Goal: Information Seeking & Learning: Learn about a topic

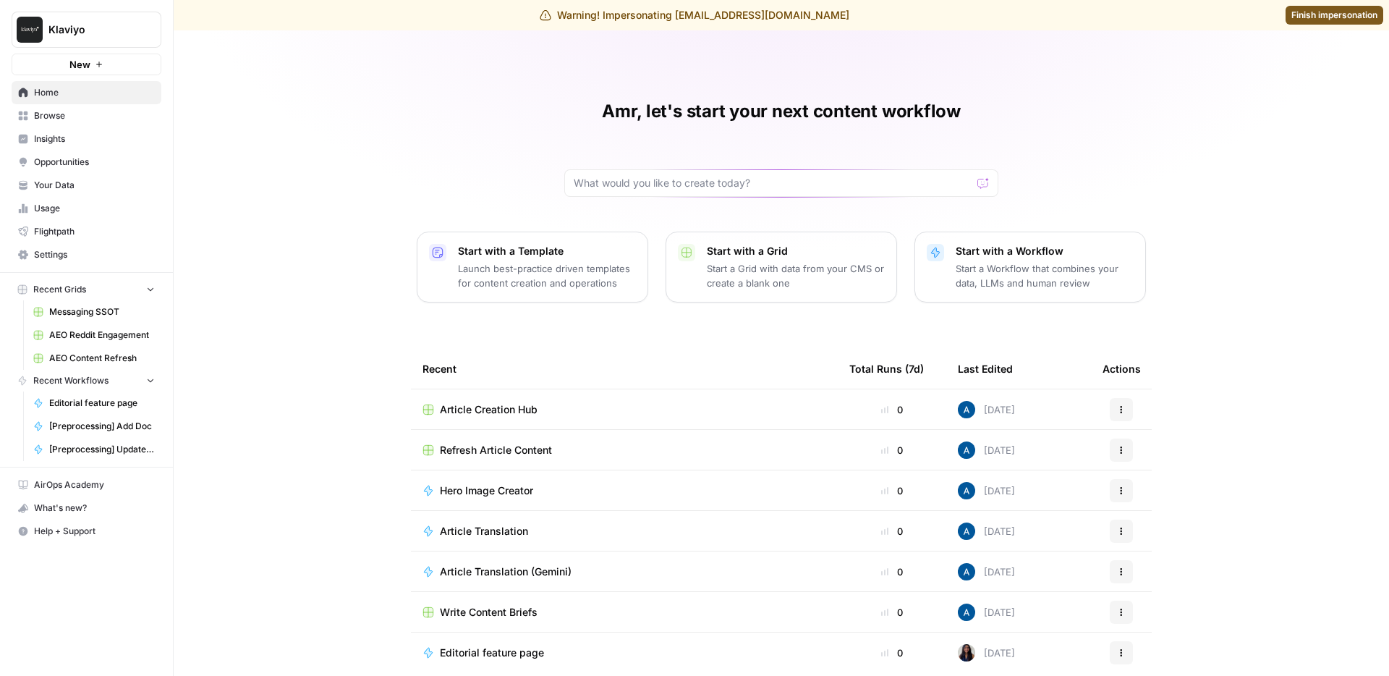
click at [77, 132] on span "Insights" at bounding box center [94, 138] width 121 height 13
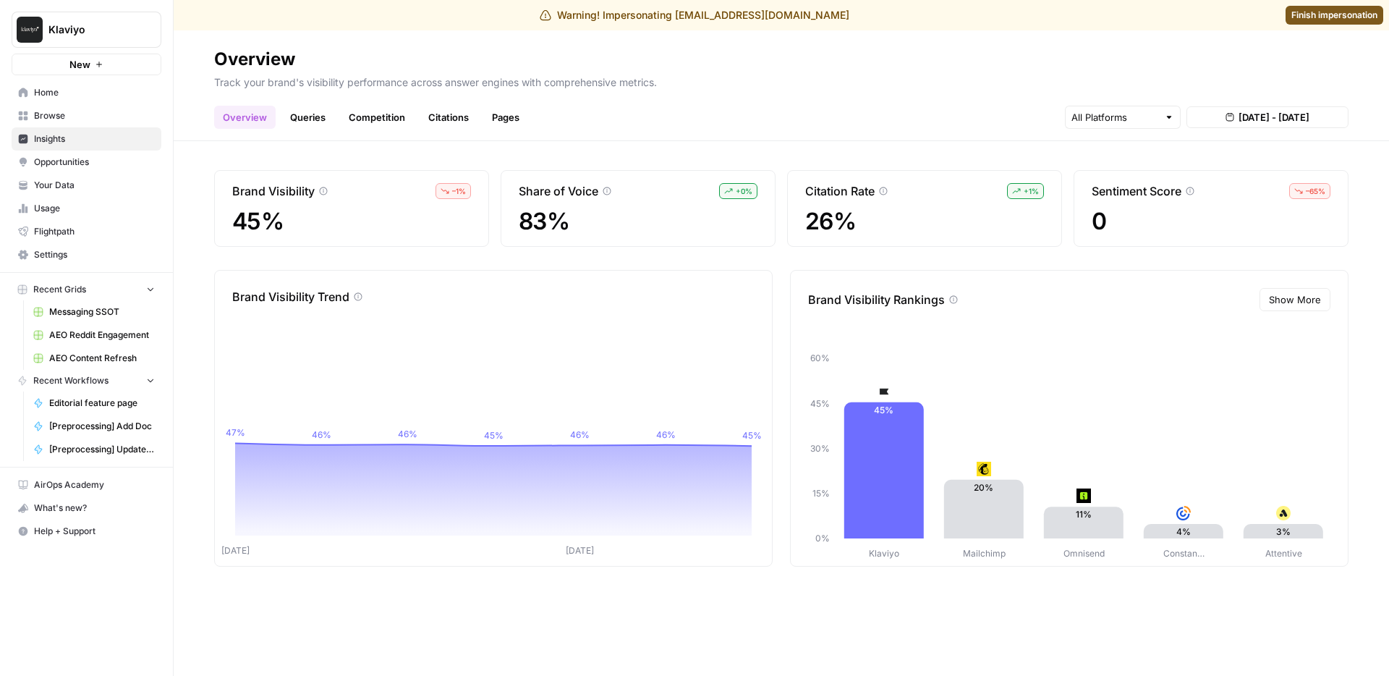
click at [694, 137] on header "Overview Track your brand's visibility performance across answer engines with c…" at bounding box center [782, 85] width 1216 height 111
click at [326, 117] on link "Queries" at bounding box center [307, 117] width 53 height 23
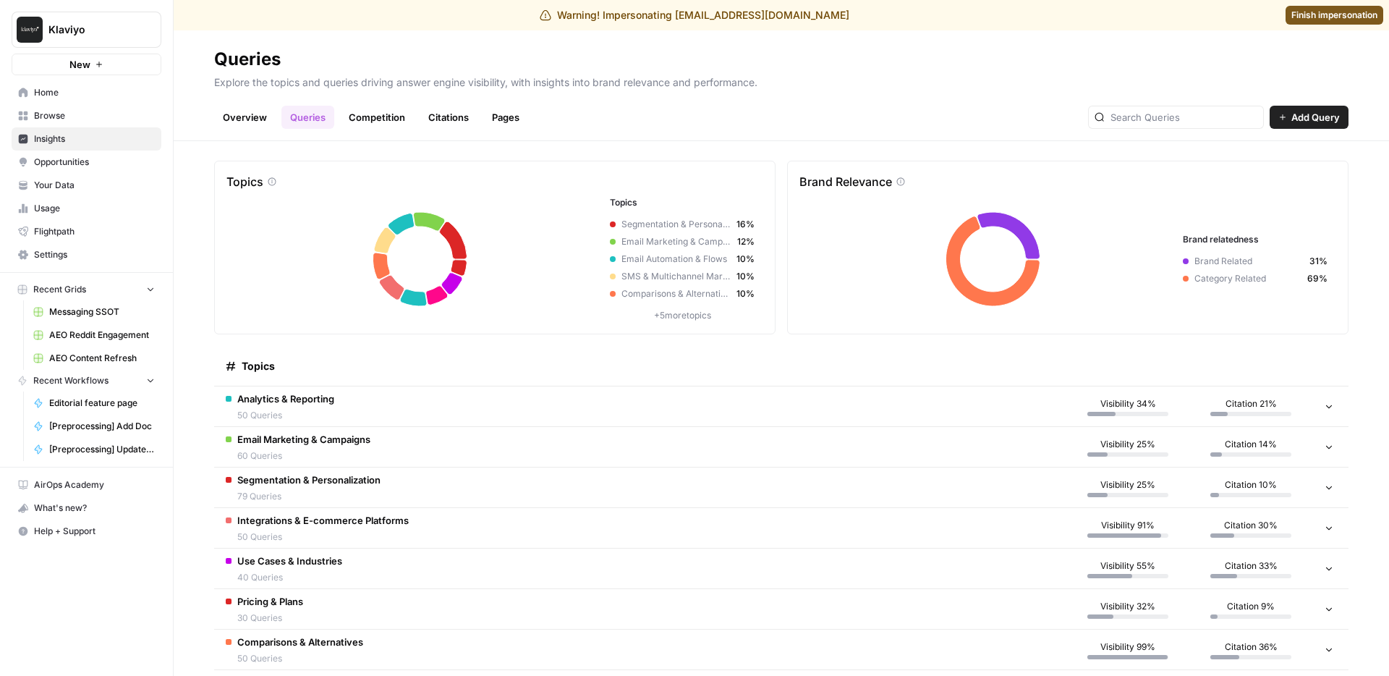
scroll to position [19, 0]
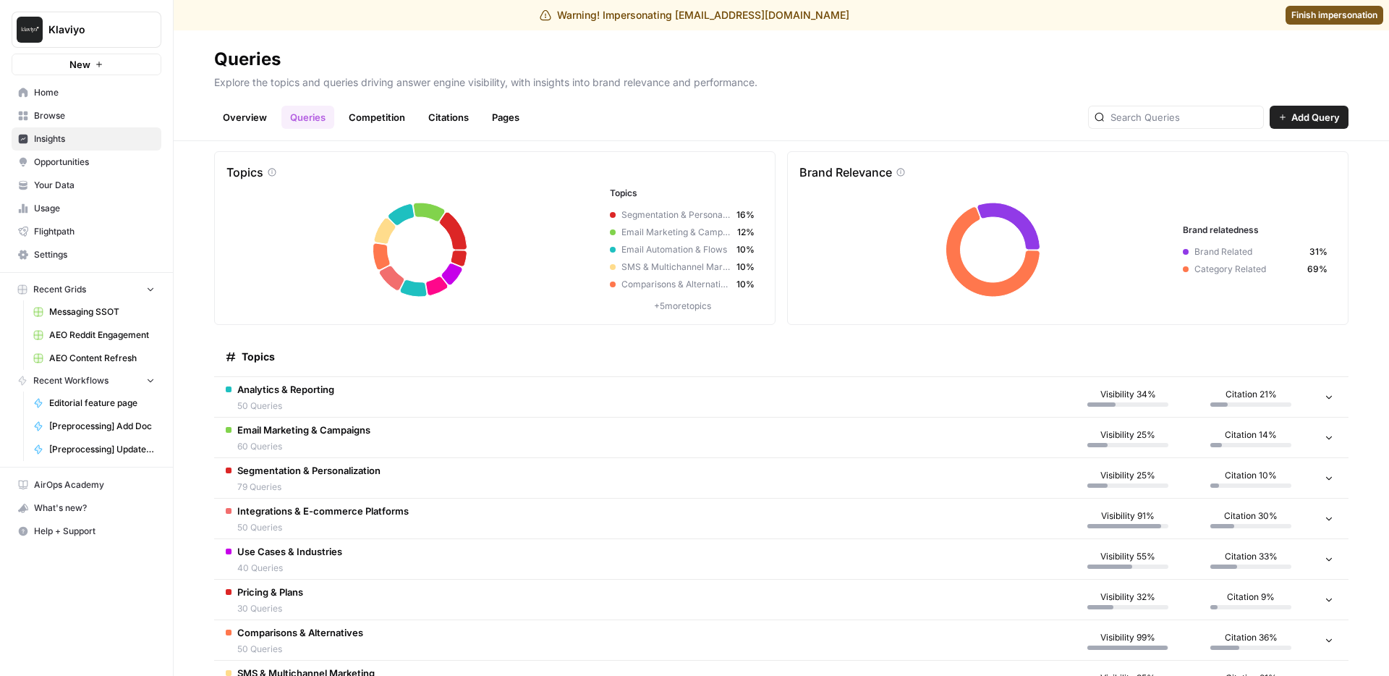
click at [333, 436] on span "Email Marketing & Campaigns" at bounding box center [303, 430] width 133 height 14
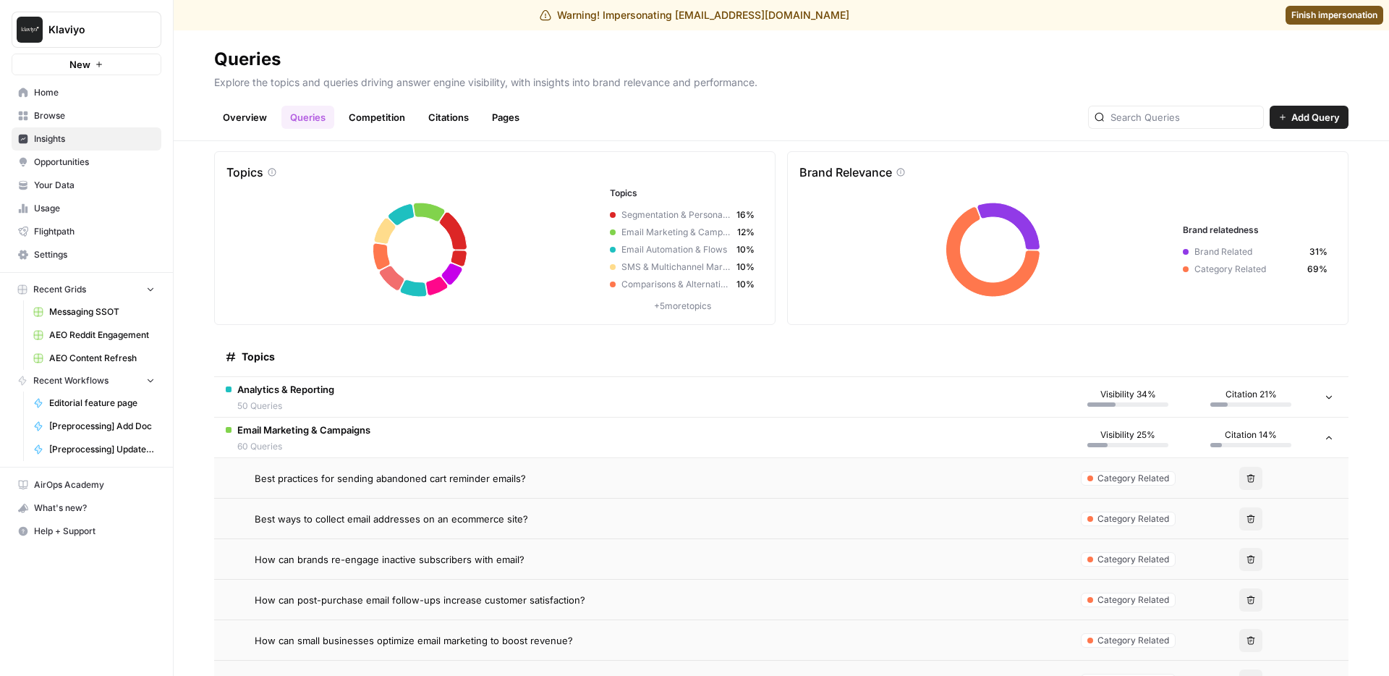
click at [360, 479] on span "Best practices for sending abandoned cart reminder emails?" at bounding box center [390, 478] width 271 height 14
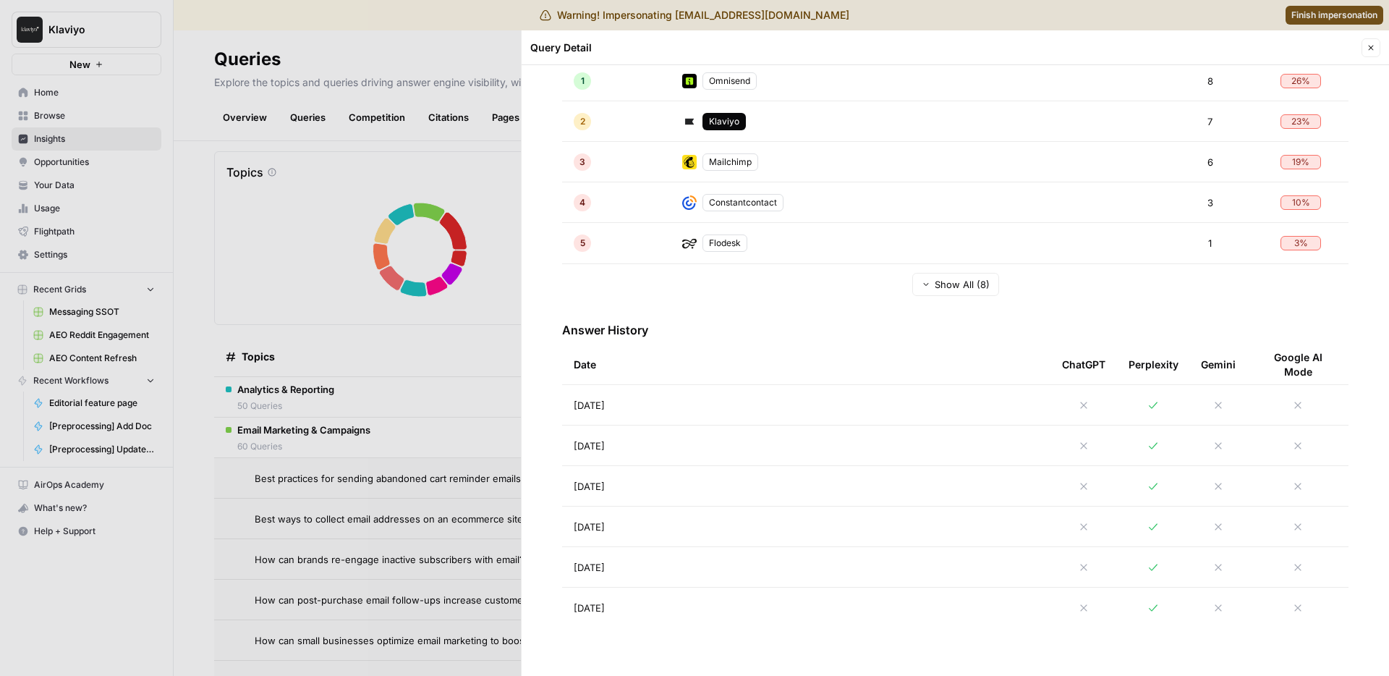
scroll to position [504, 0]
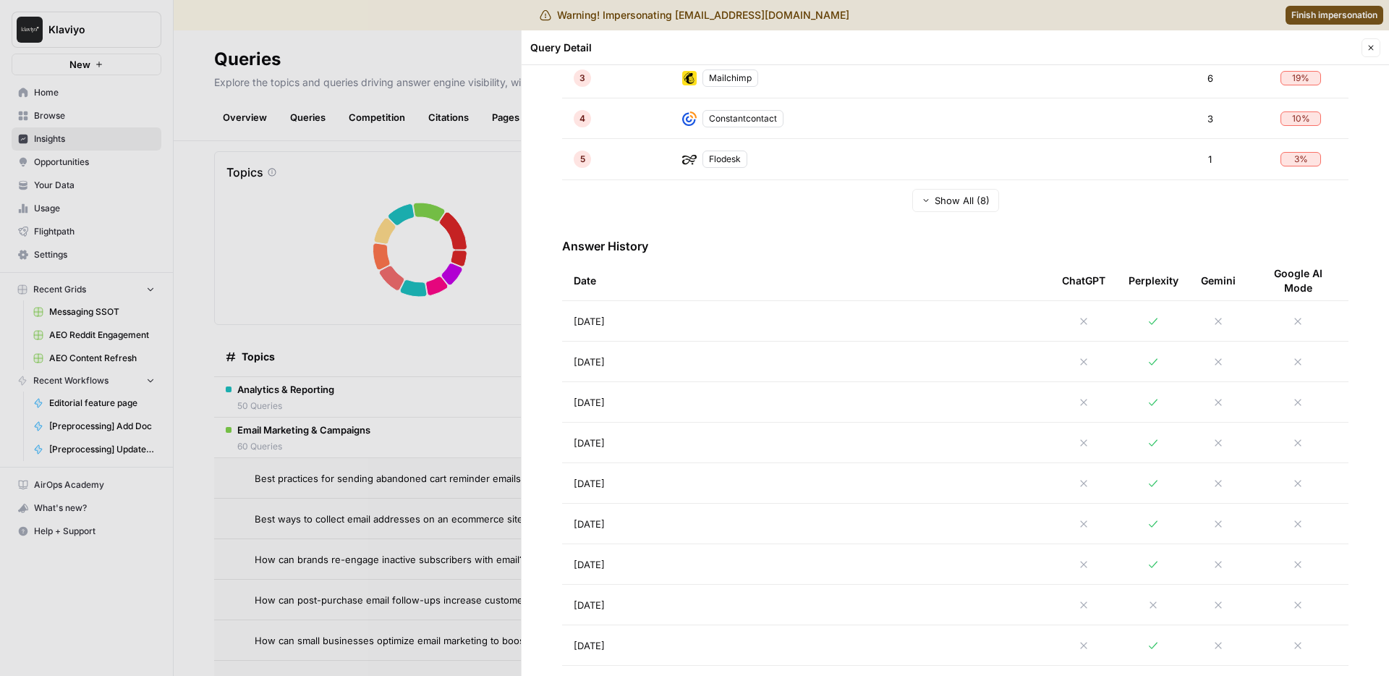
click at [605, 325] on span "[DATE]" at bounding box center [589, 321] width 31 height 14
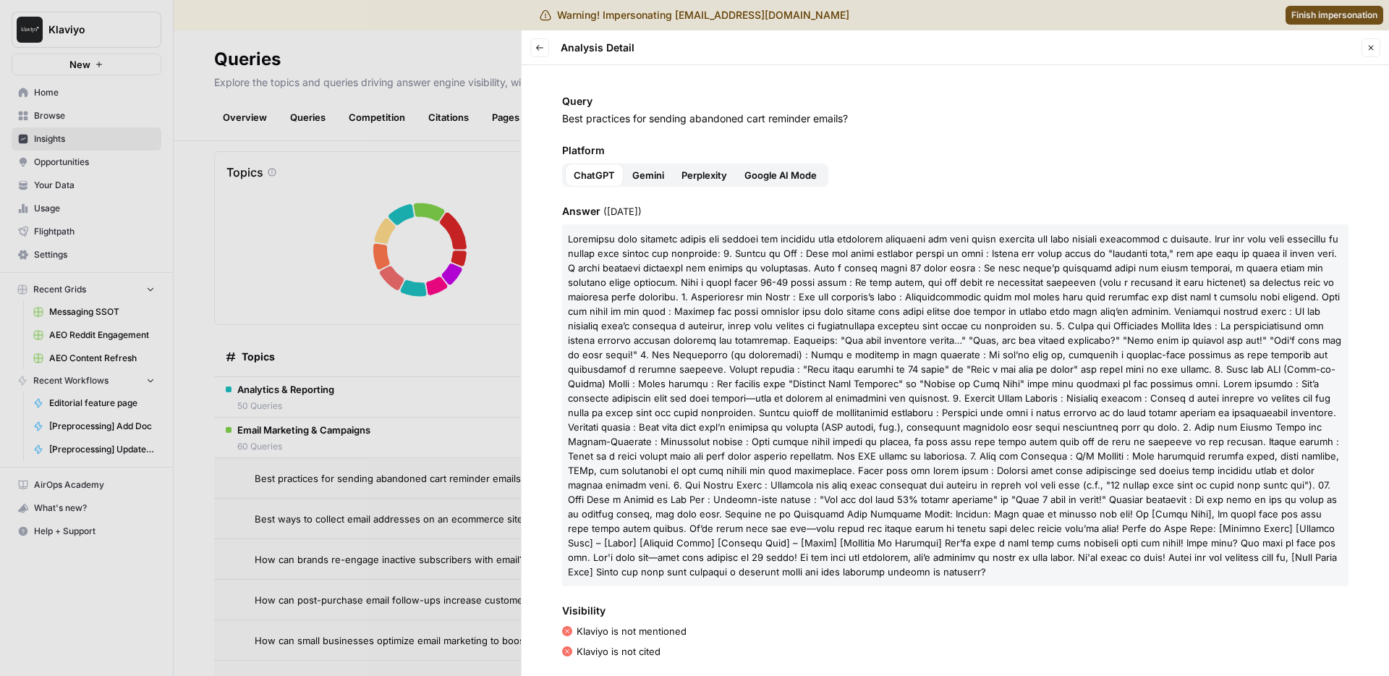
scroll to position [116, 0]
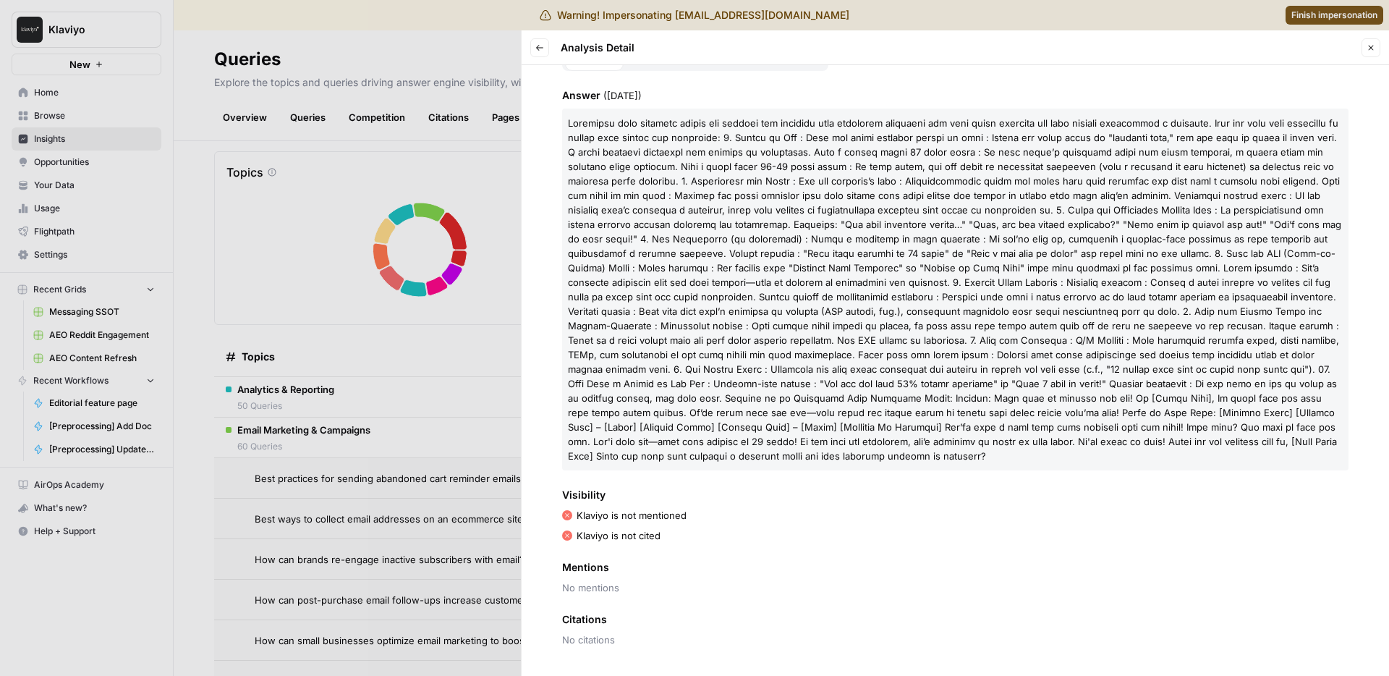
click at [538, 47] on icon "button" at bounding box center [539, 48] width 7 height 6
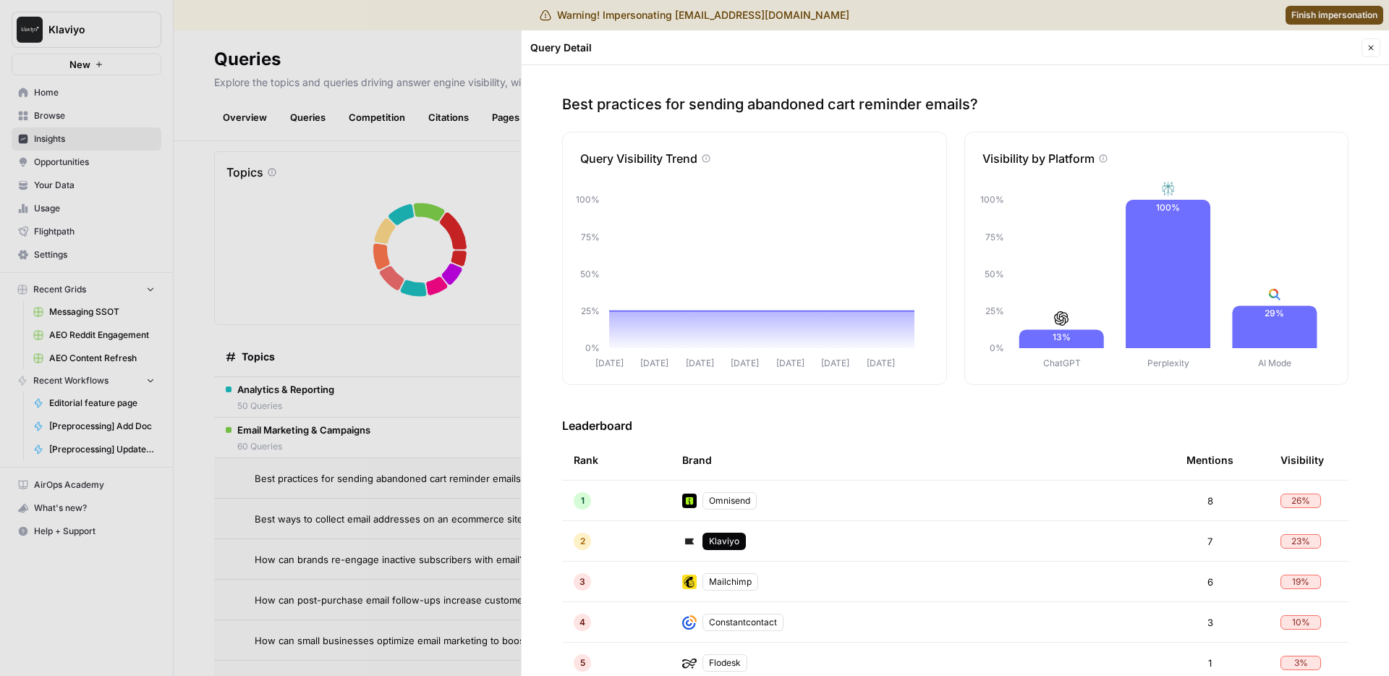
click at [443, 405] on div at bounding box center [694, 338] width 1389 height 676
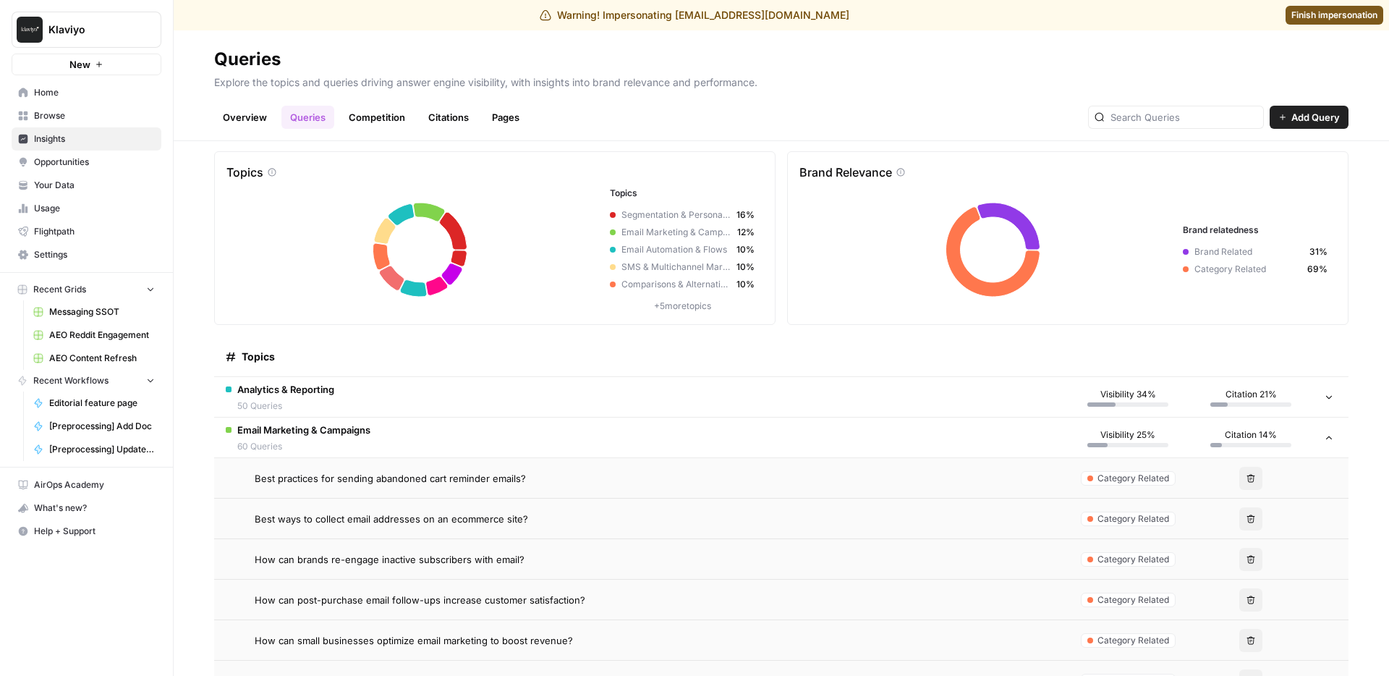
click at [355, 434] on span "Email Marketing & Campaigns" at bounding box center [303, 430] width 133 height 14
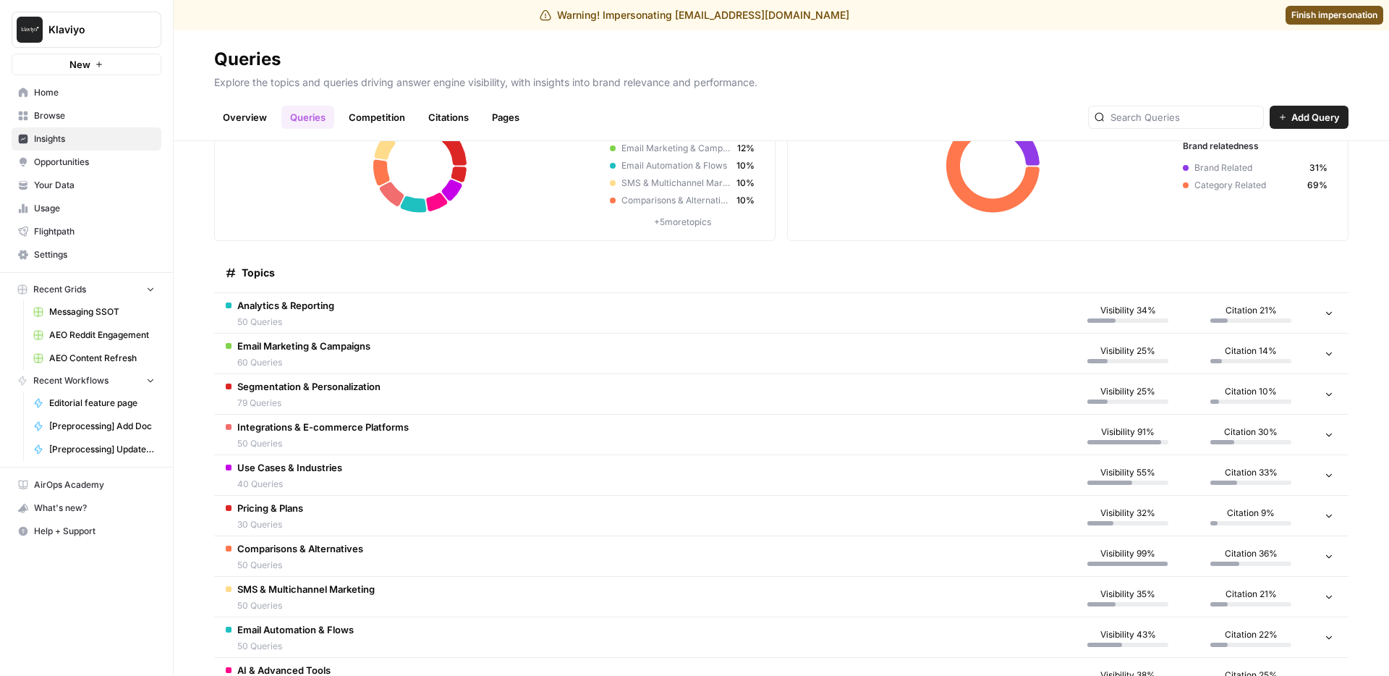
click at [379, 548] on td "Comparisons & Alternatives 50 Queries" at bounding box center [640, 556] width 852 height 40
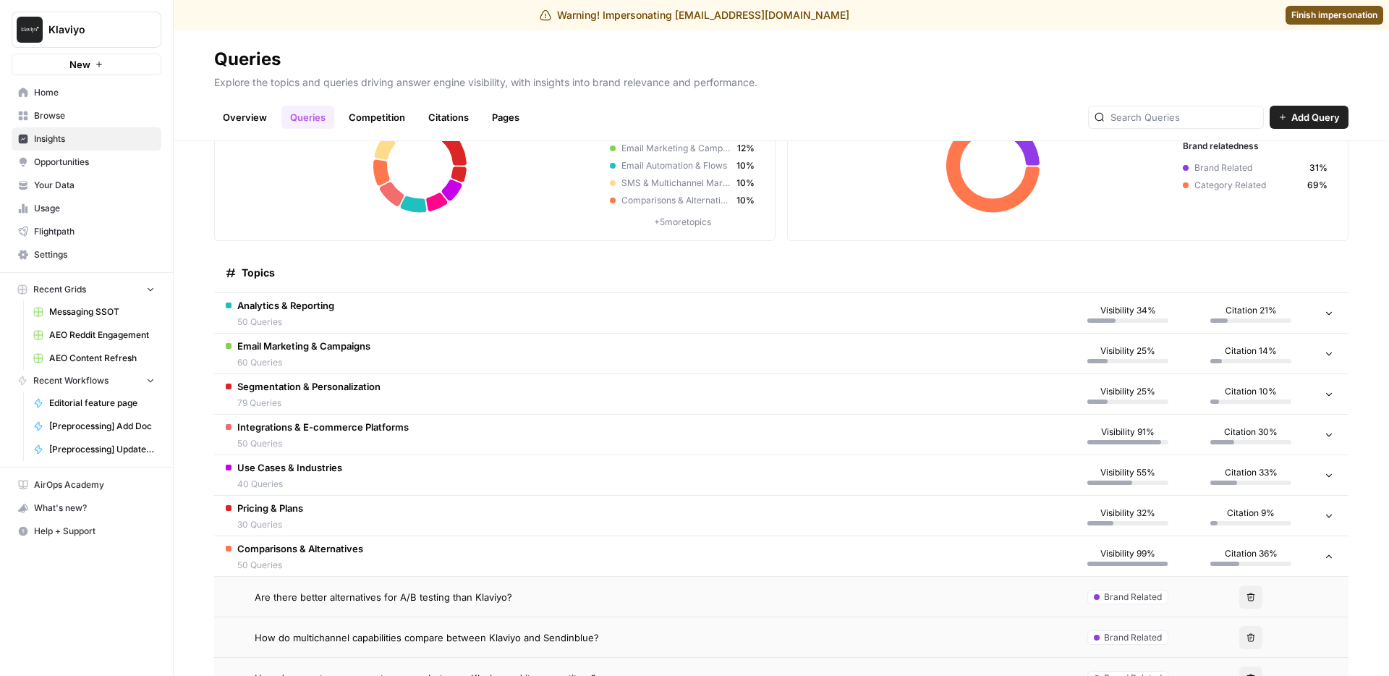
scroll to position [375, 0]
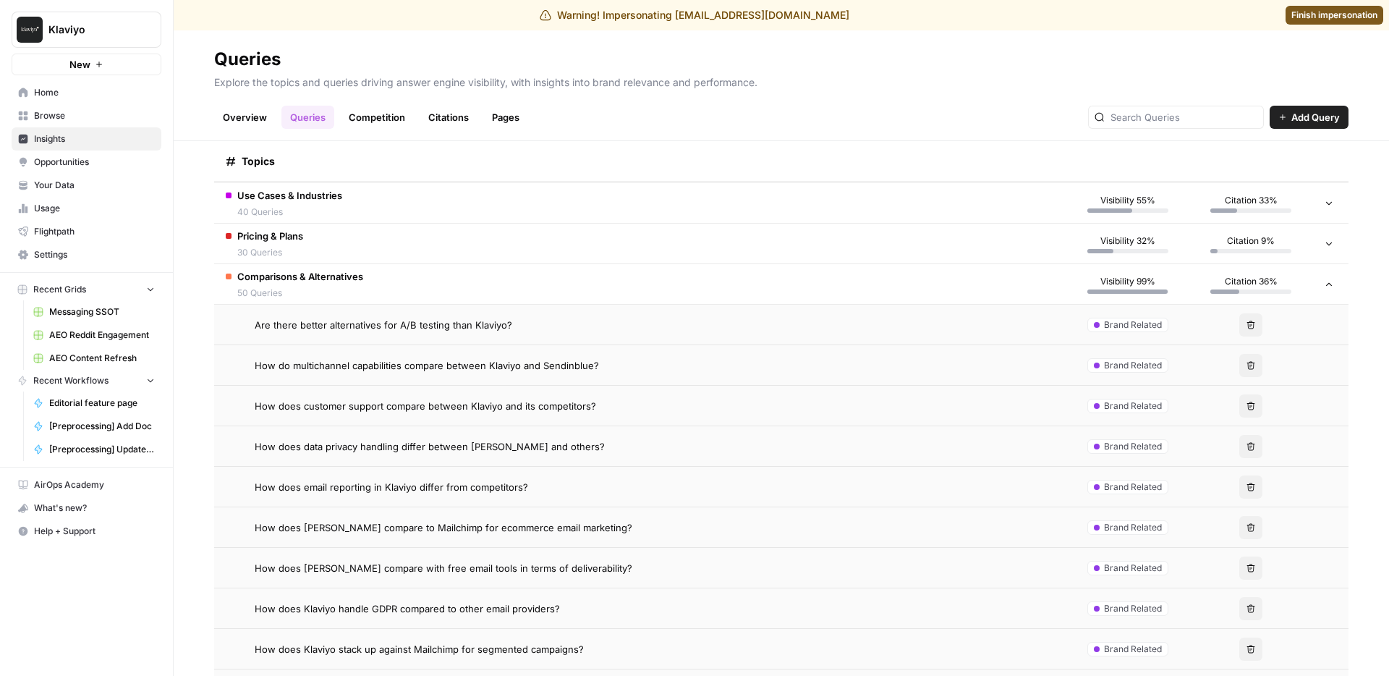
click at [413, 315] on td "Are there better alternatives for A/B testing than Klaviyo?" at bounding box center [640, 325] width 852 height 40
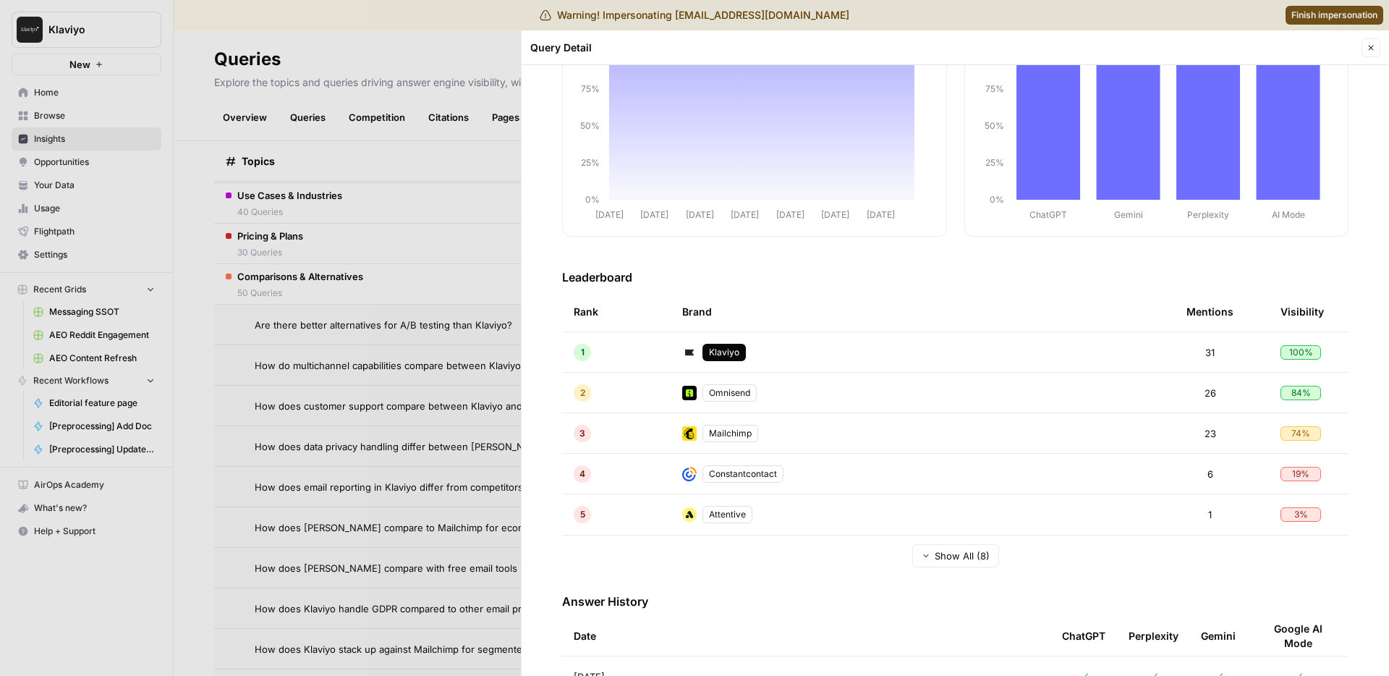
scroll to position [614, 0]
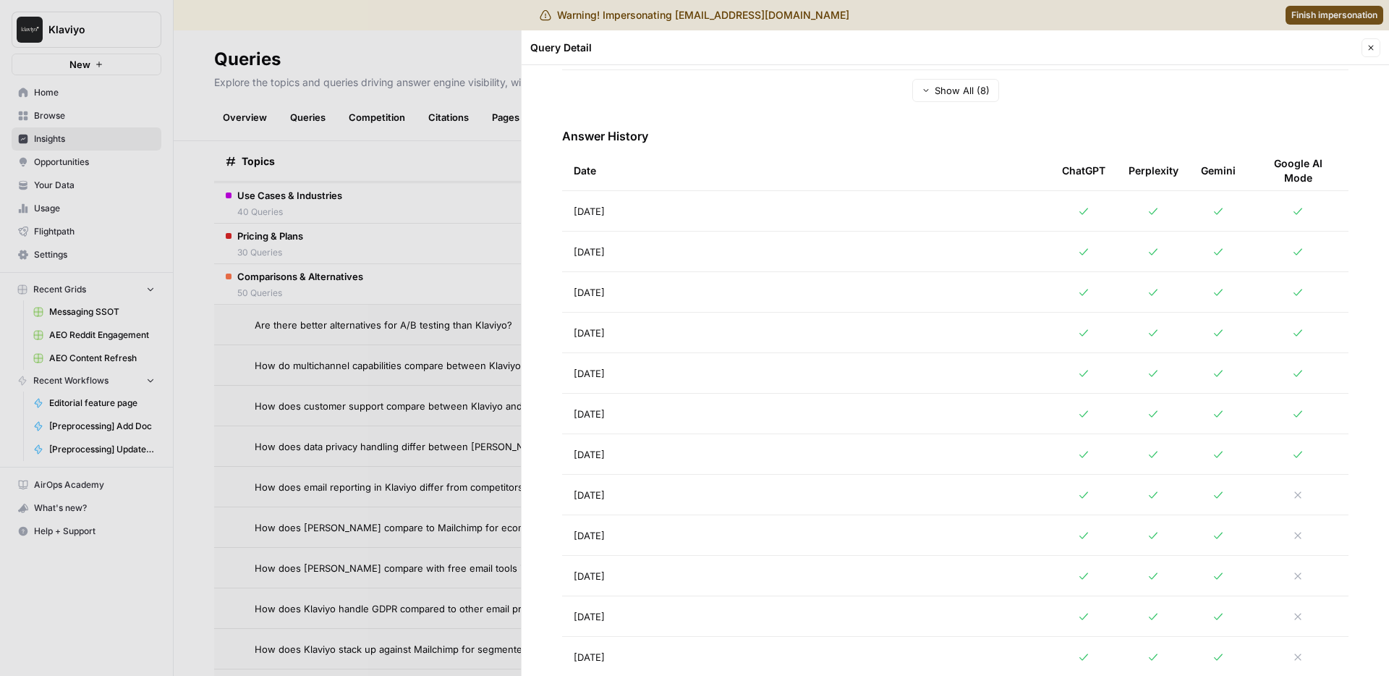
click at [637, 249] on td "[DATE]" at bounding box center [806, 252] width 488 height 40
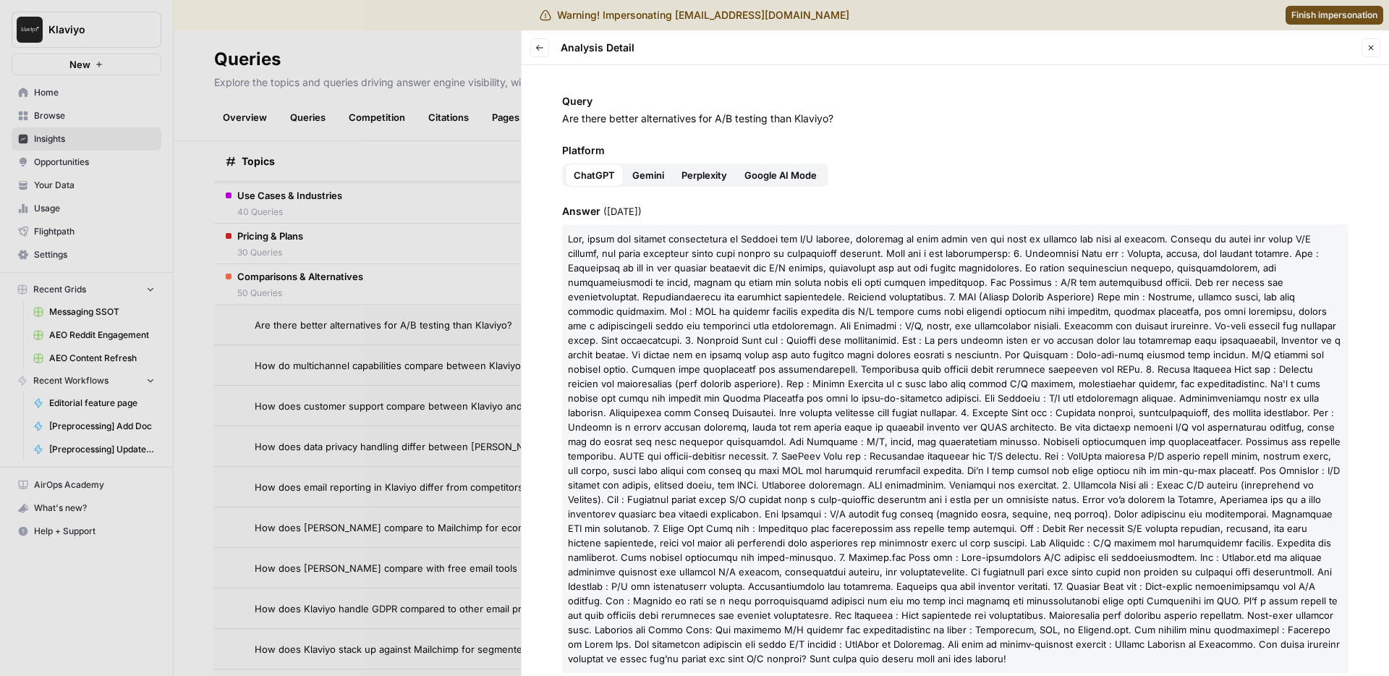
click at [444, 182] on div at bounding box center [694, 338] width 1389 height 676
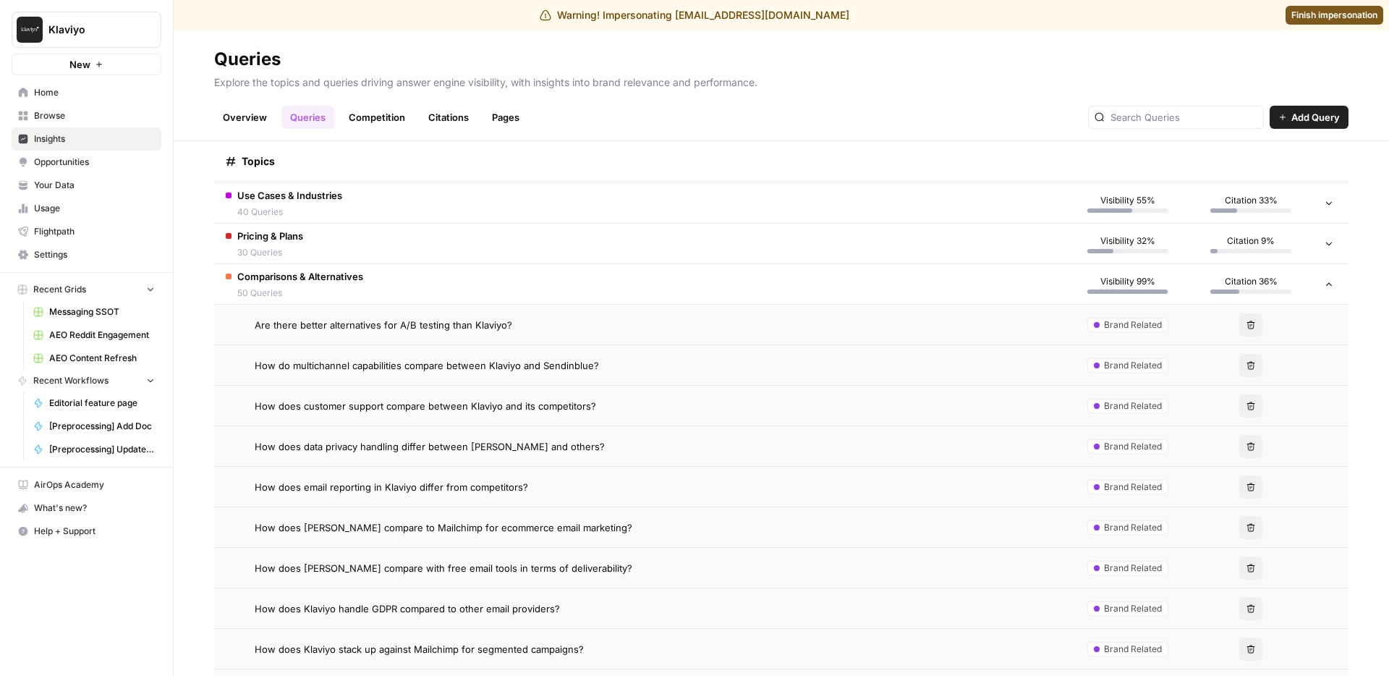
click at [245, 121] on link "Overview" at bounding box center [245, 117] width 62 height 23
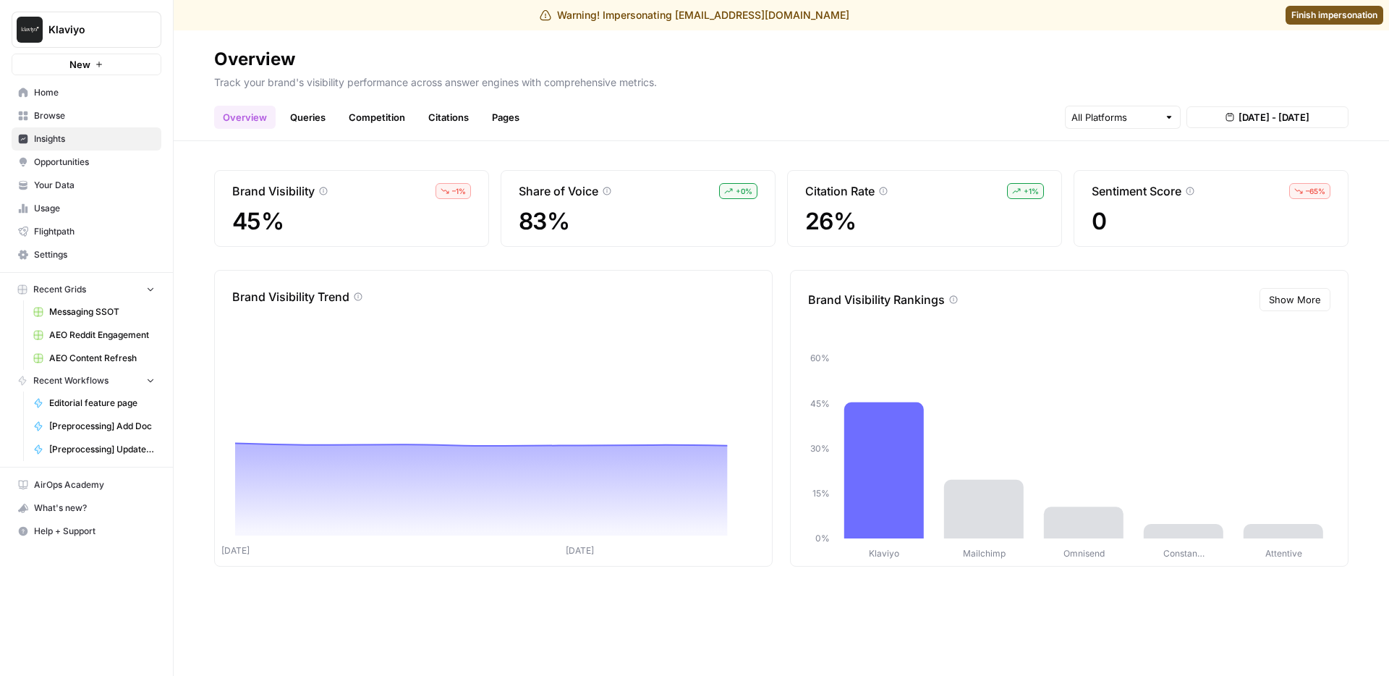
click at [1253, 115] on span "[DATE] - [DATE]" at bounding box center [1274, 117] width 71 height 14
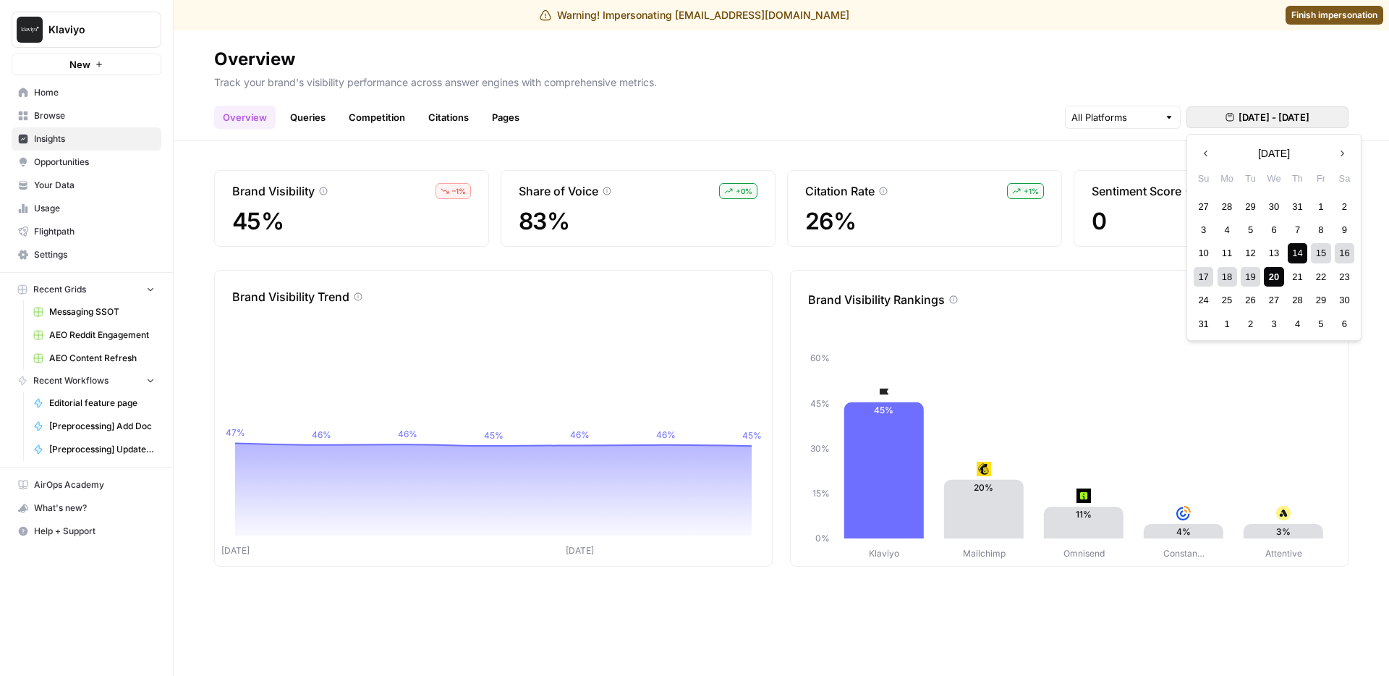
click at [1303, 251] on div "14" at bounding box center [1298, 253] width 20 height 20
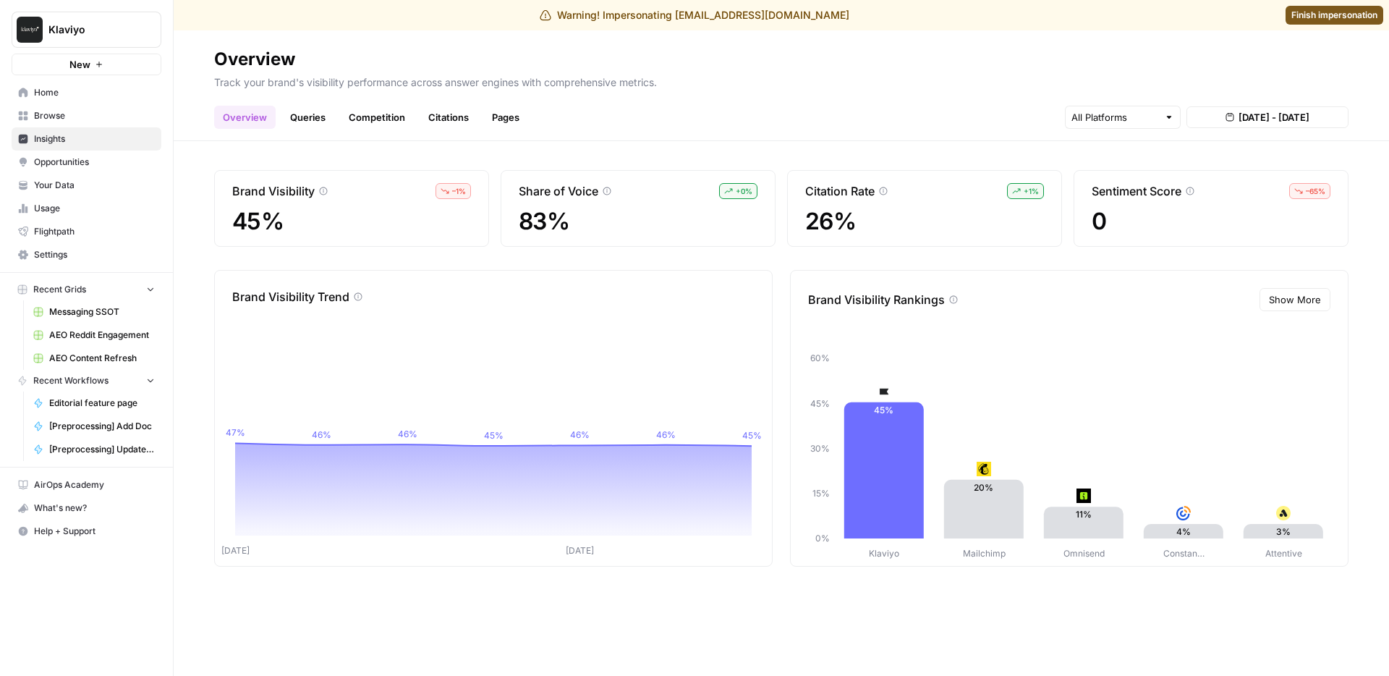
click at [1042, 94] on div "Overview Queries Competition Citations Pages [DATE] - [DATE]" at bounding box center [781, 111] width 1135 height 35
click at [311, 122] on link "Queries" at bounding box center [307, 117] width 53 height 23
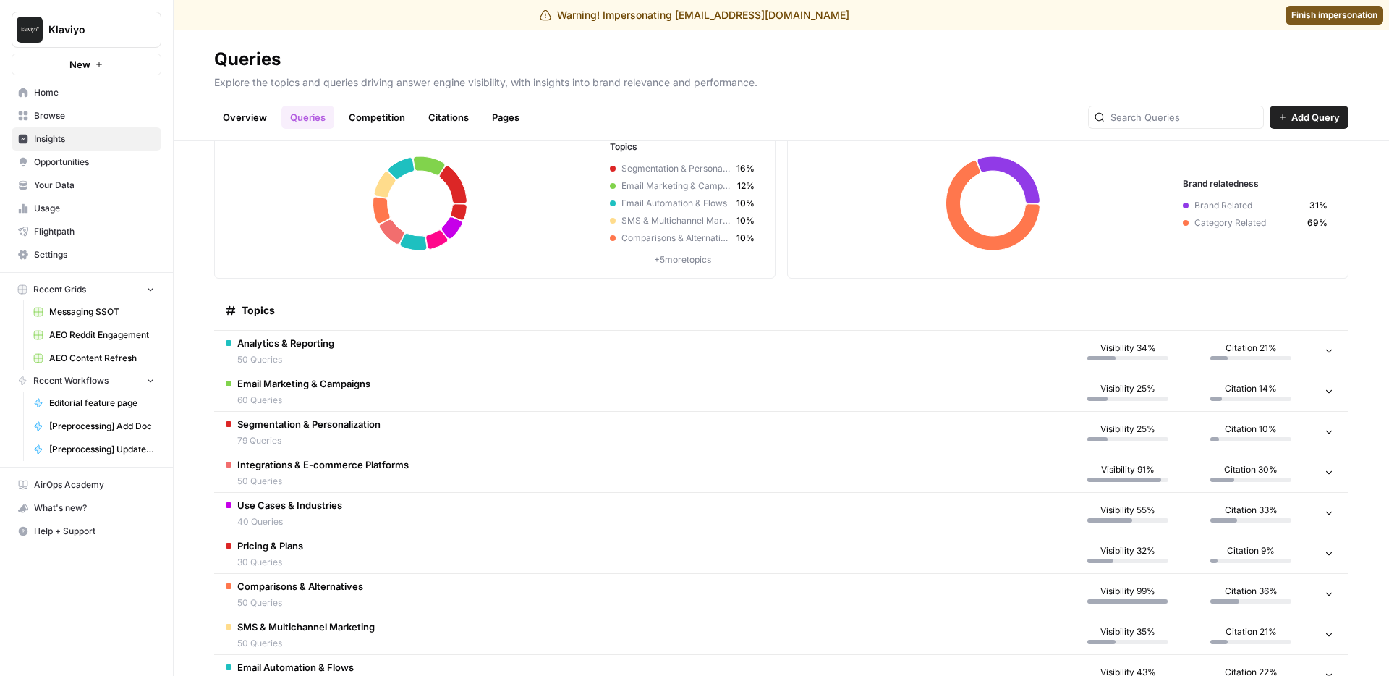
scroll to position [105, 0]
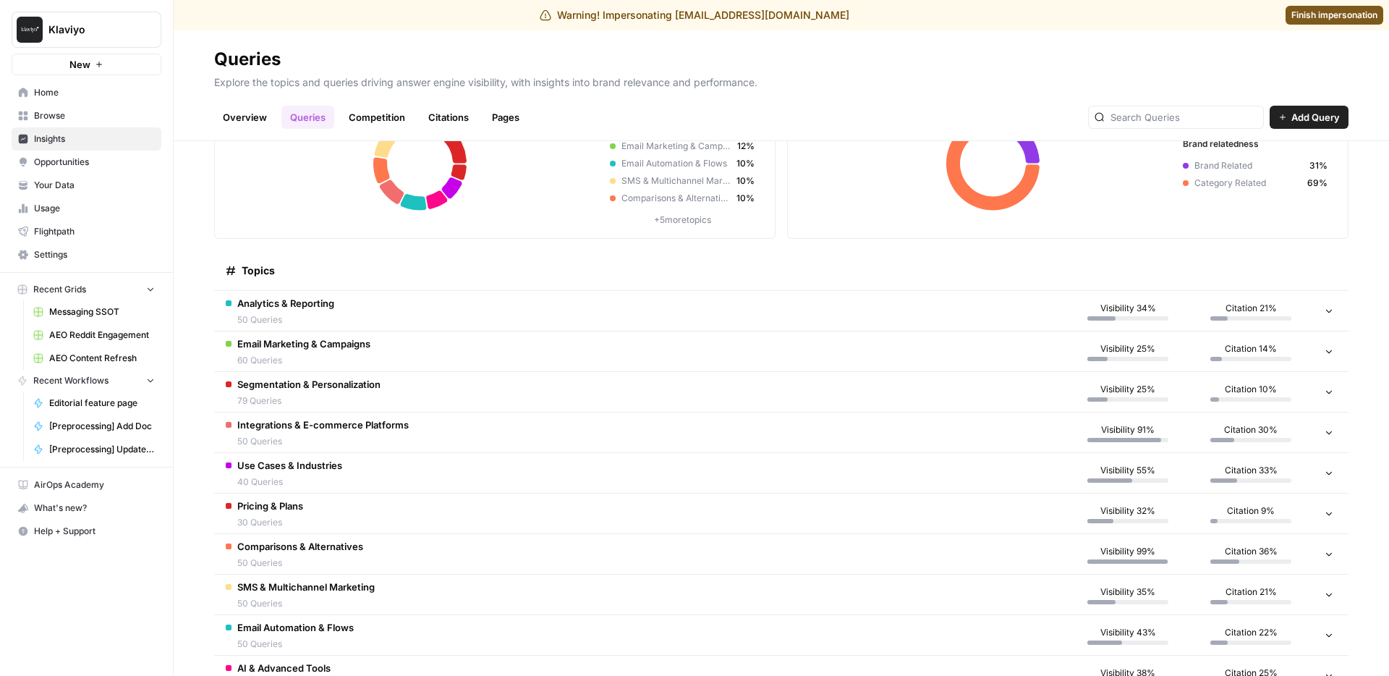
click at [339, 558] on span "50 Queries" at bounding box center [300, 562] width 126 height 13
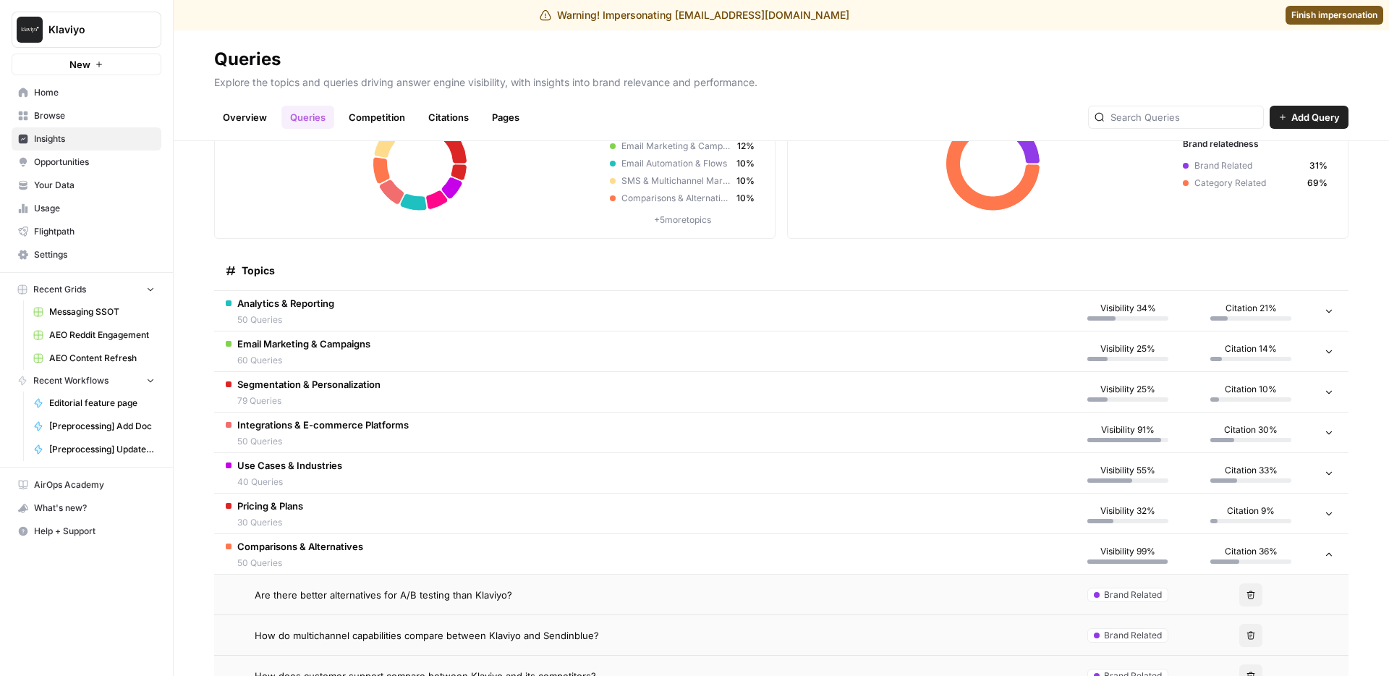
scroll to position [166, 0]
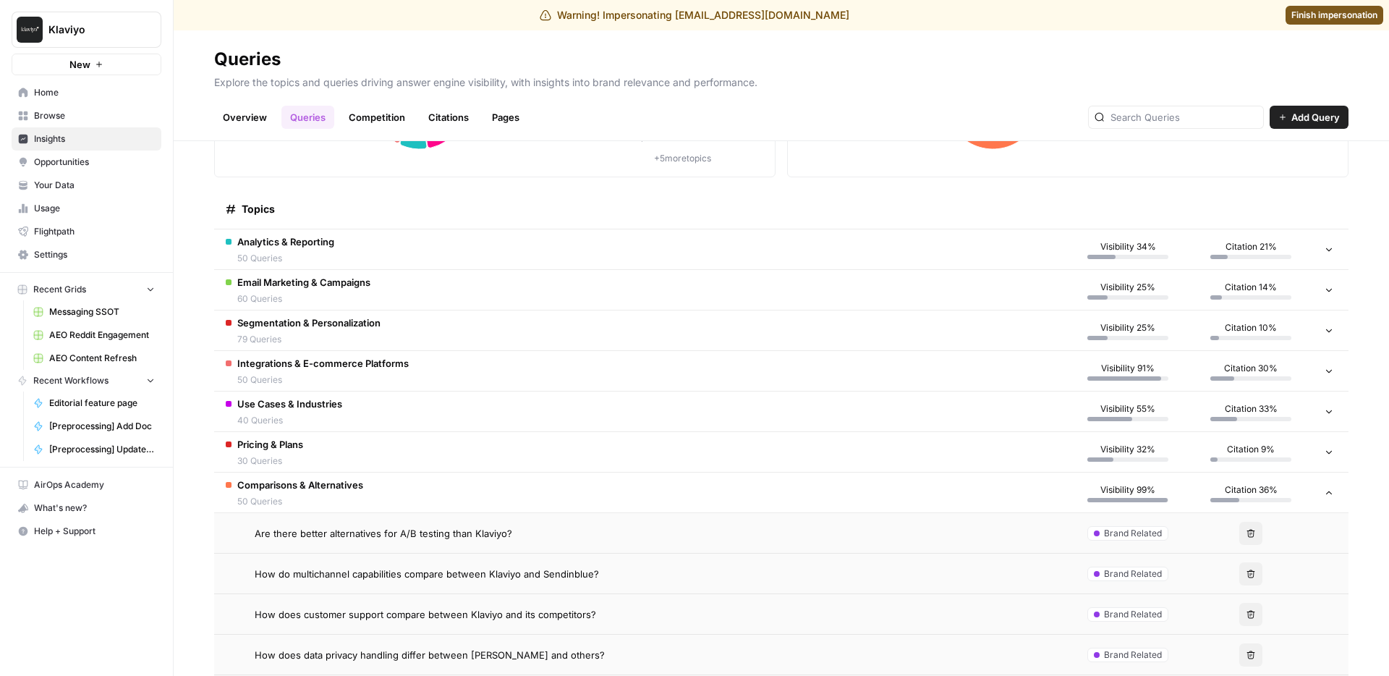
click at [467, 532] on span "Are there better alternatives for A/B testing than Klaviyo?" at bounding box center [384, 533] width 258 height 14
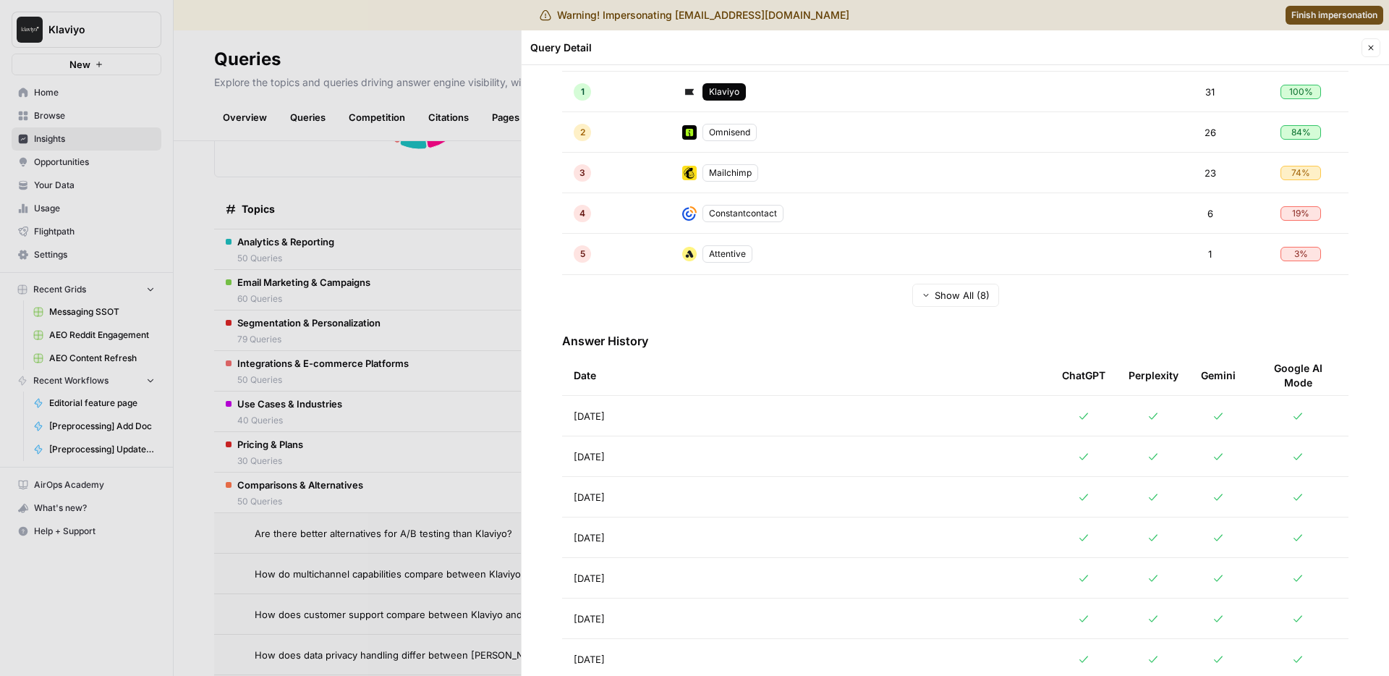
scroll to position [427, 0]
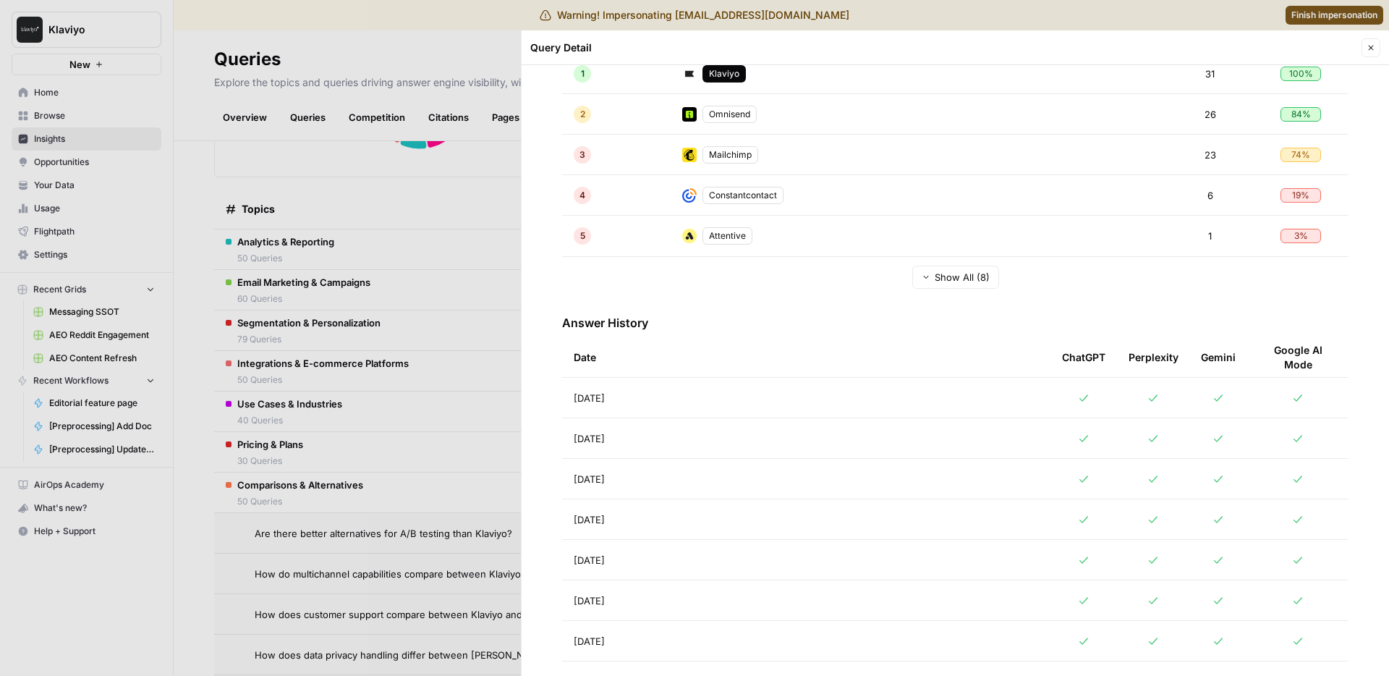
click at [663, 400] on td "[DATE]" at bounding box center [806, 398] width 488 height 40
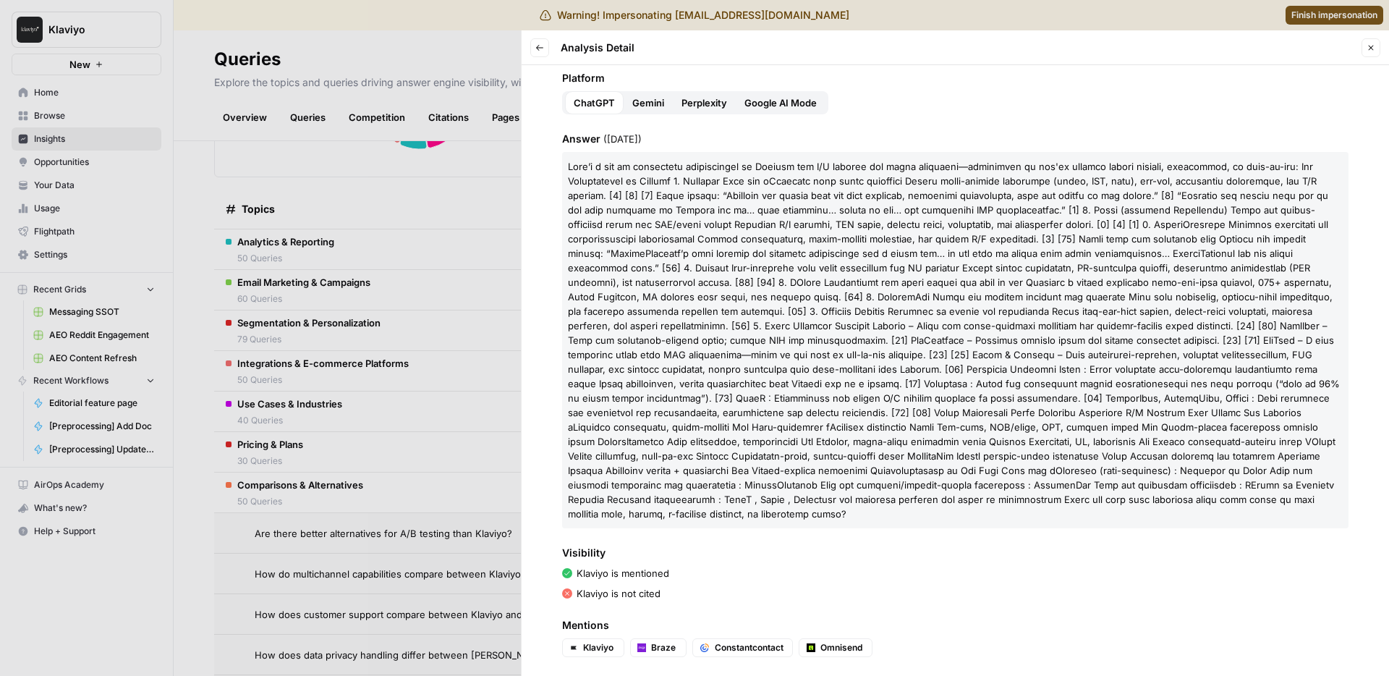
scroll to position [120, 0]
